Goal: Transaction & Acquisition: Purchase product/service

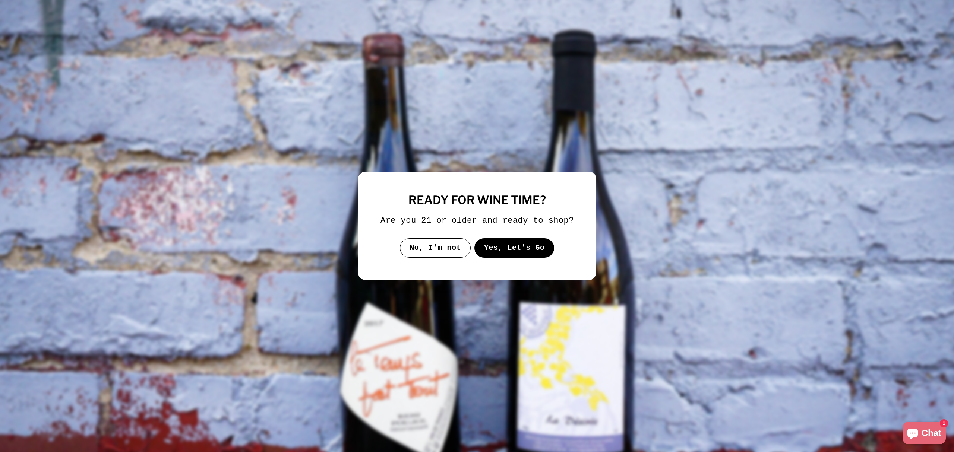
select select "**********"
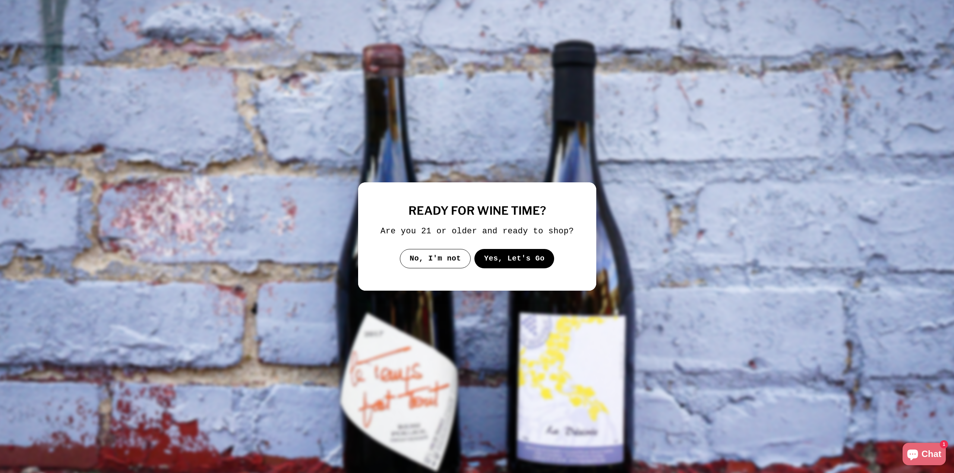
click at [512, 261] on button "Yes, Let's Go" at bounding box center [514, 258] width 80 height 19
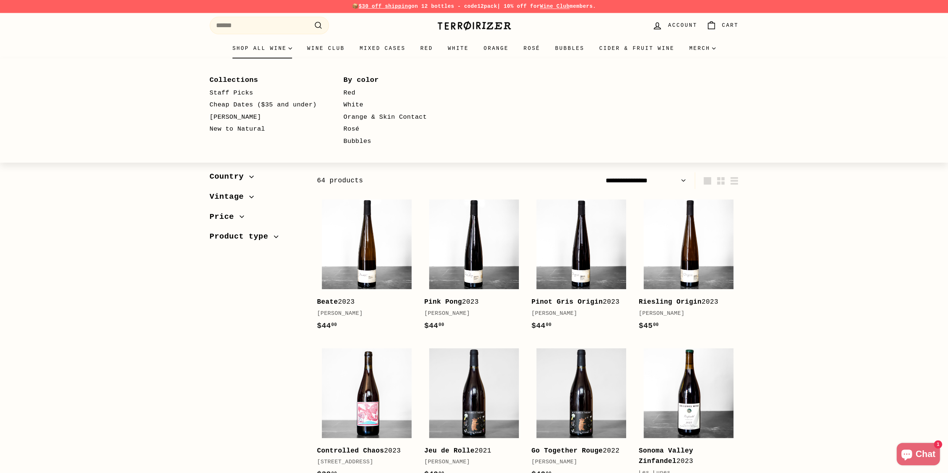
click at [260, 50] on summary "Shop all wine" at bounding box center [262, 48] width 75 height 20
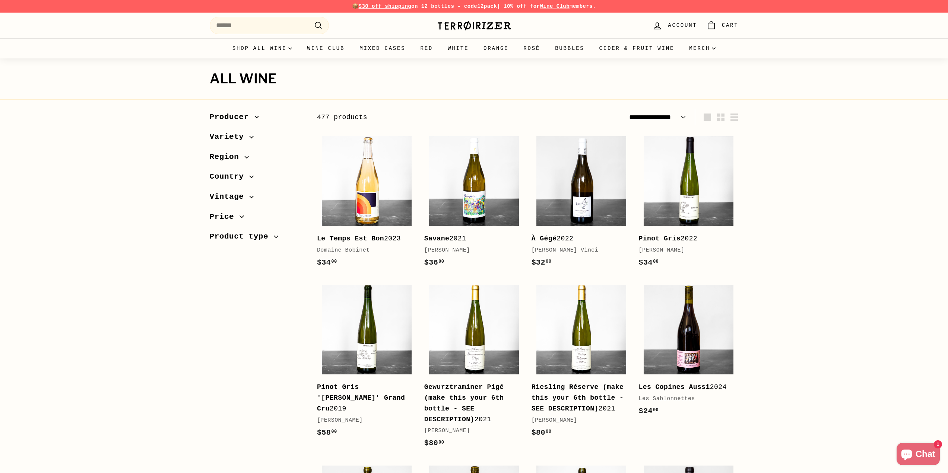
select select "**********"
click at [222, 113] on span "Producer" at bounding box center [232, 117] width 45 height 13
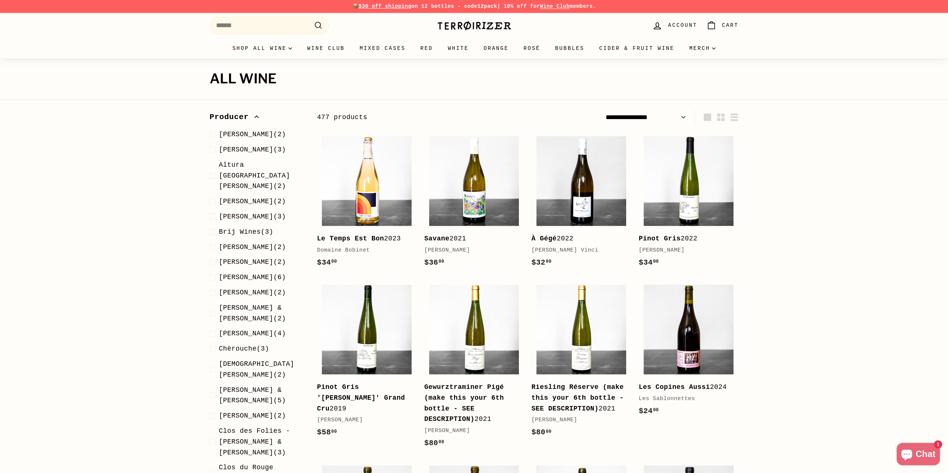
click at [222, 113] on span "Producer" at bounding box center [232, 117] width 45 height 13
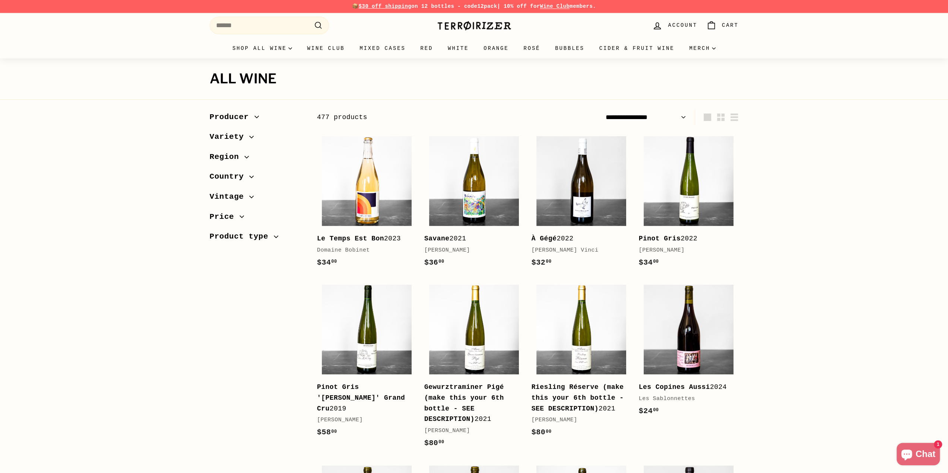
click at [221, 158] on span "Region" at bounding box center [227, 157] width 35 height 13
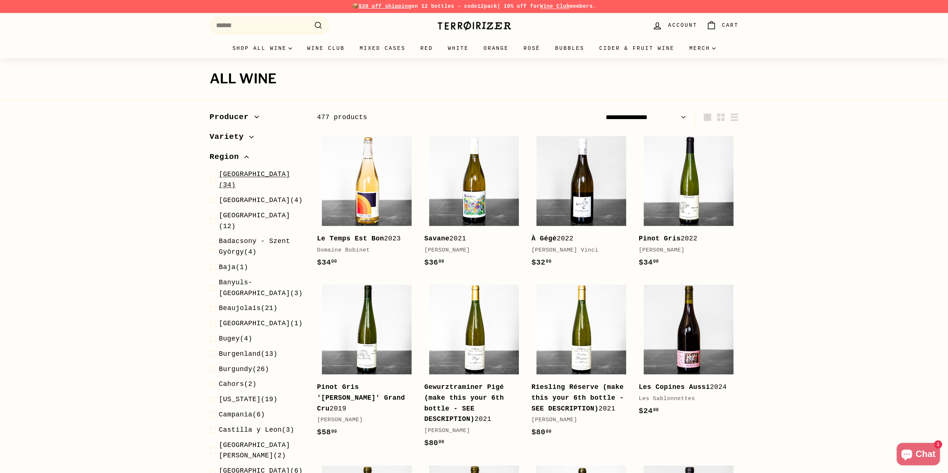
click at [237, 179] on span "Alsace (34)" at bounding box center [262, 180] width 86 height 22
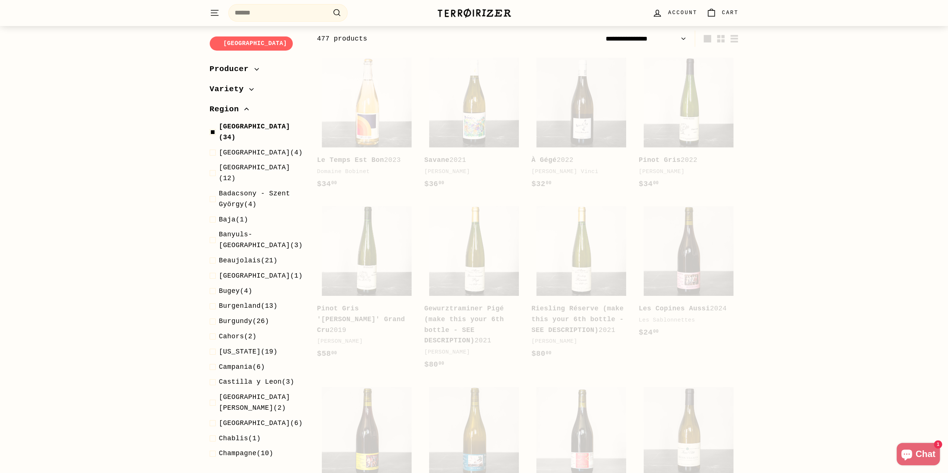
scroll to position [79, 0]
select select "**********"
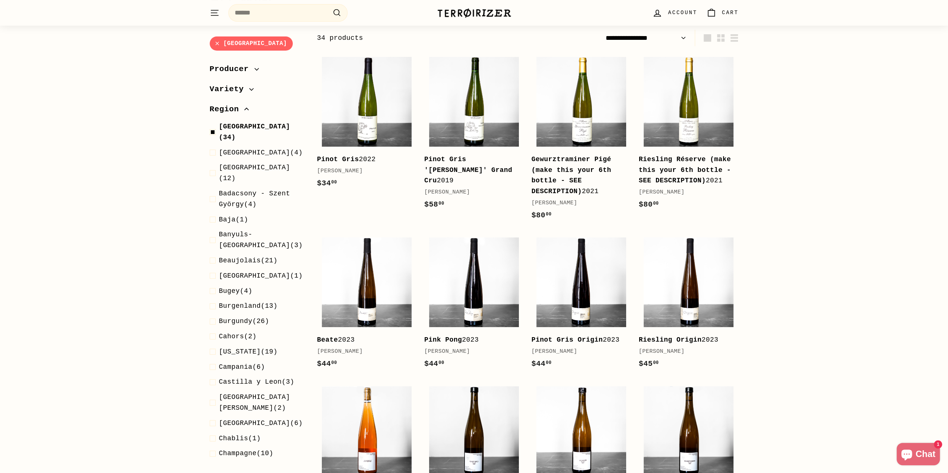
drag, startPoint x: 221, startPoint y: 108, endPoint x: 216, endPoint y: 108, distance: 4.8
click at [221, 108] on span "Region" at bounding box center [227, 109] width 35 height 13
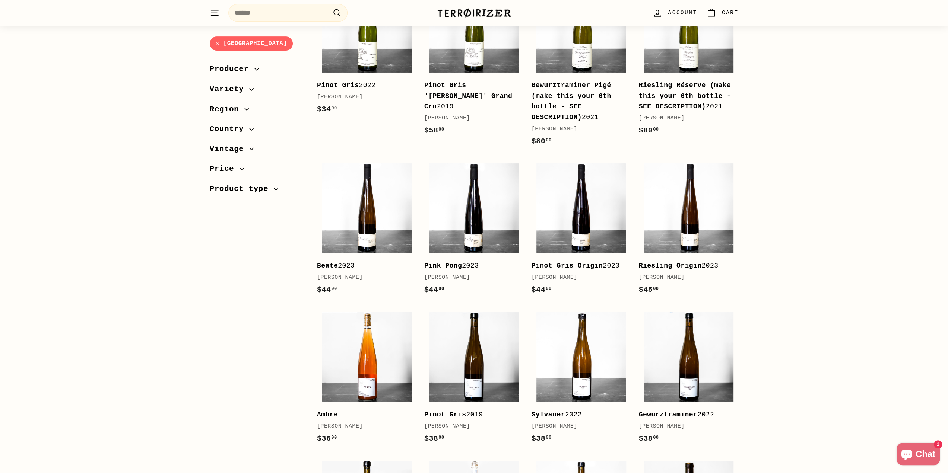
scroll to position [154, 0]
click at [469, 212] on img at bounding box center [474, 208] width 90 height 90
click at [666, 215] on img at bounding box center [689, 208] width 90 height 90
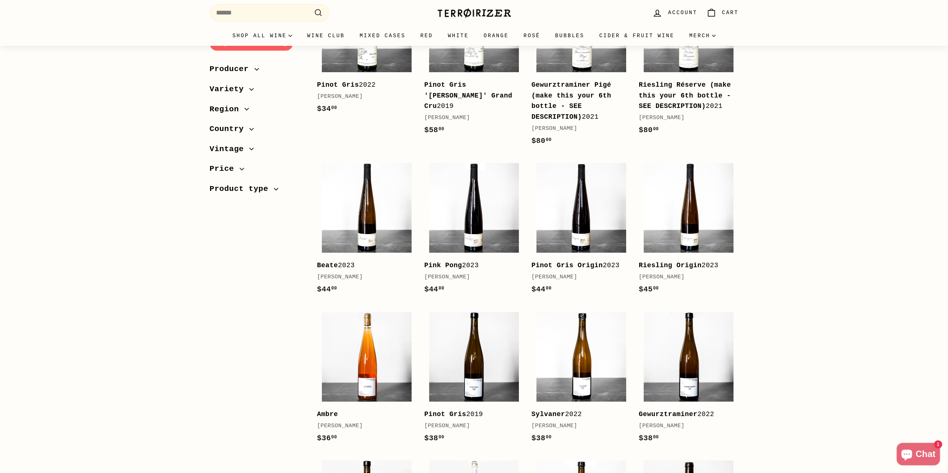
click at [675, 110] on b "Riesling Réserve (make this your 6th bottle - SEE DESCRIPTION)" at bounding box center [685, 95] width 92 height 29
click at [367, 72] on img at bounding box center [367, 27] width 90 height 90
click at [476, 72] on img at bounding box center [474, 27] width 90 height 90
click at [378, 72] on img at bounding box center [367, 27] width 90 height 90
click at [446, 72] on img at bounding box center [474, 27] width 90 height 90
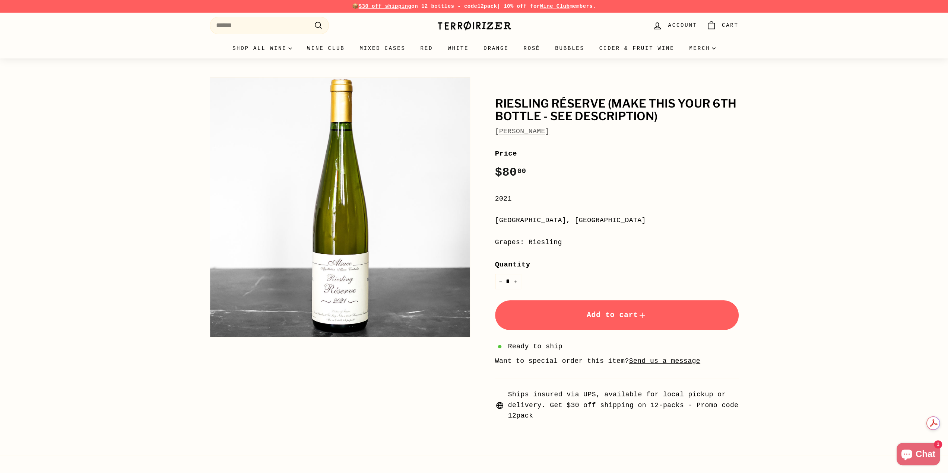
click at [912, 450] on icon "Chat window" at bounding box center [907, 455] width 18 height 18
click at [929, 454] on icon "Chat window" at bounding box center [929, 457] width 12 height 12
drag, startPoint x: 618, startPoint y: 186, endPoint x: 614, endPoint y: 185, distance: 4.1
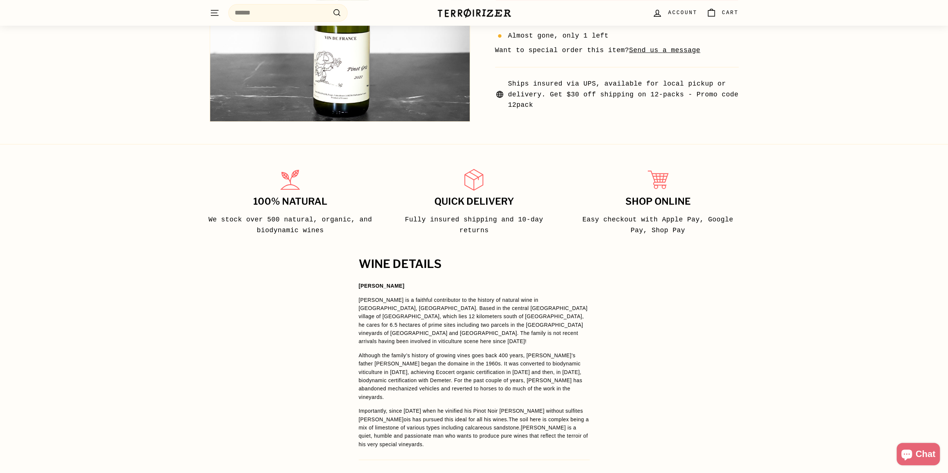
scroll to position [373, 0]
